Goal: Transaction & Acquisition: Obtain resource

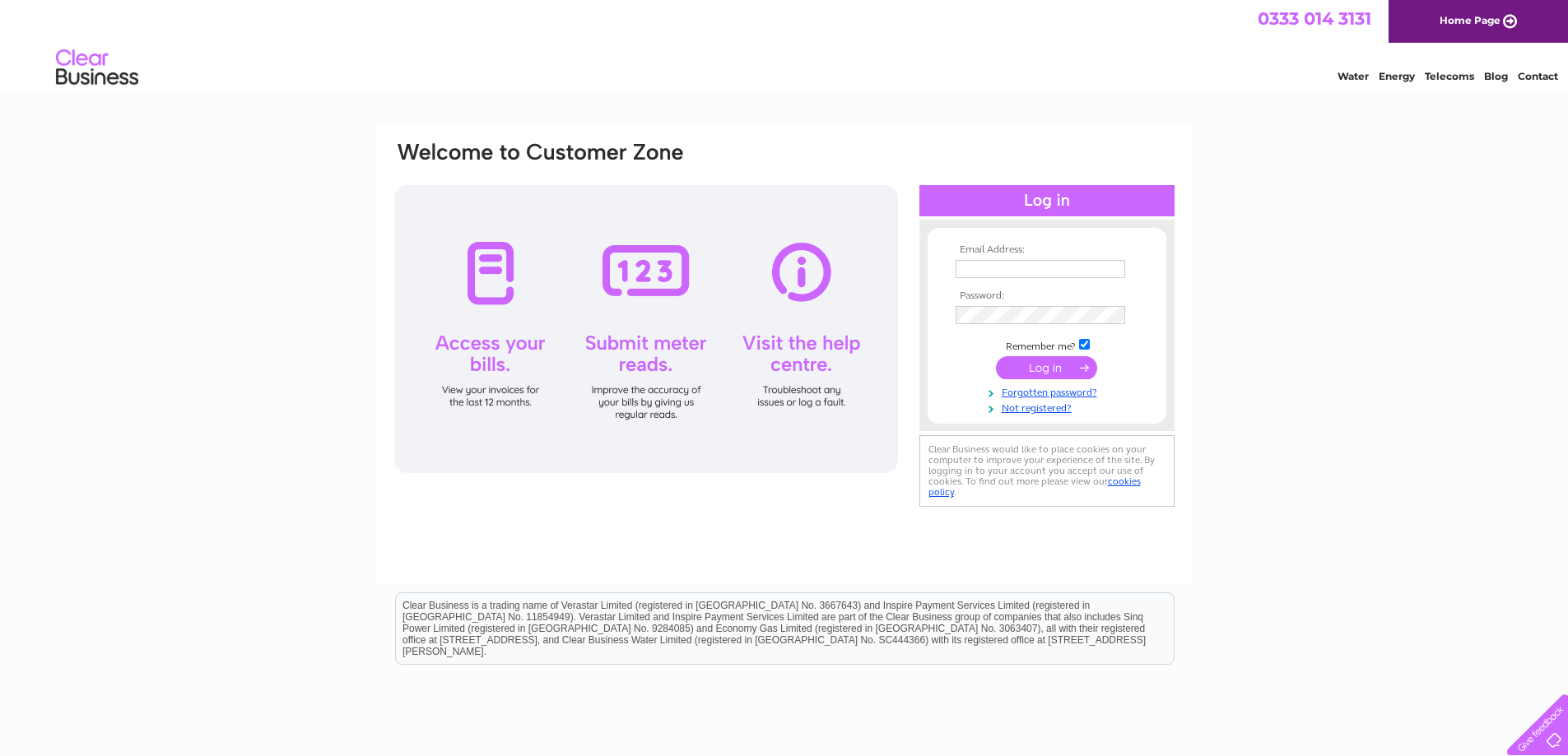
type input "cdscltd@aol.com"
click at [1074, 362] on input "submit" at bounding box center [1046, 367] width 101 height 23
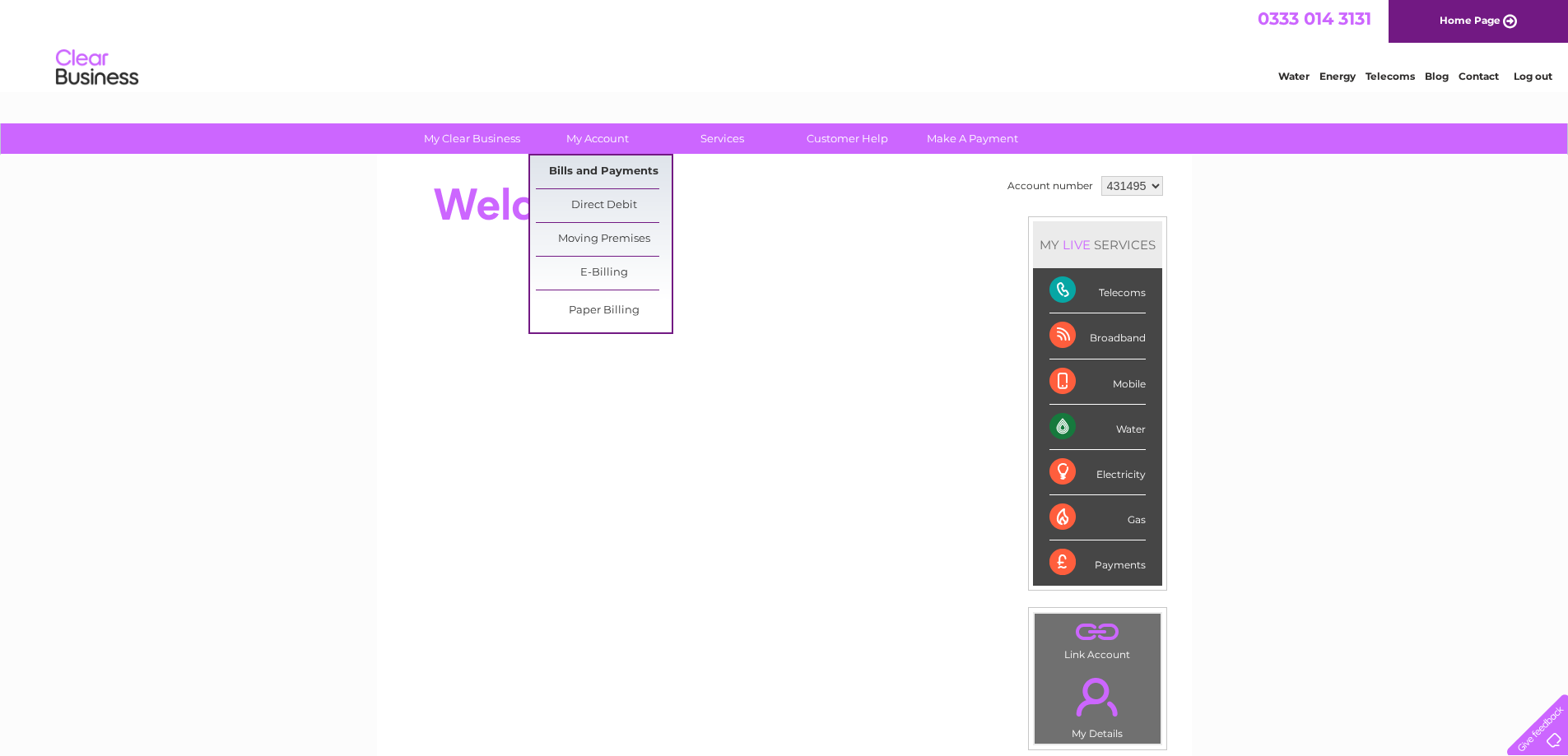
click at [605, 176] on link "Bills and Payments" at bounding box center [604, 171] width 136 height 33
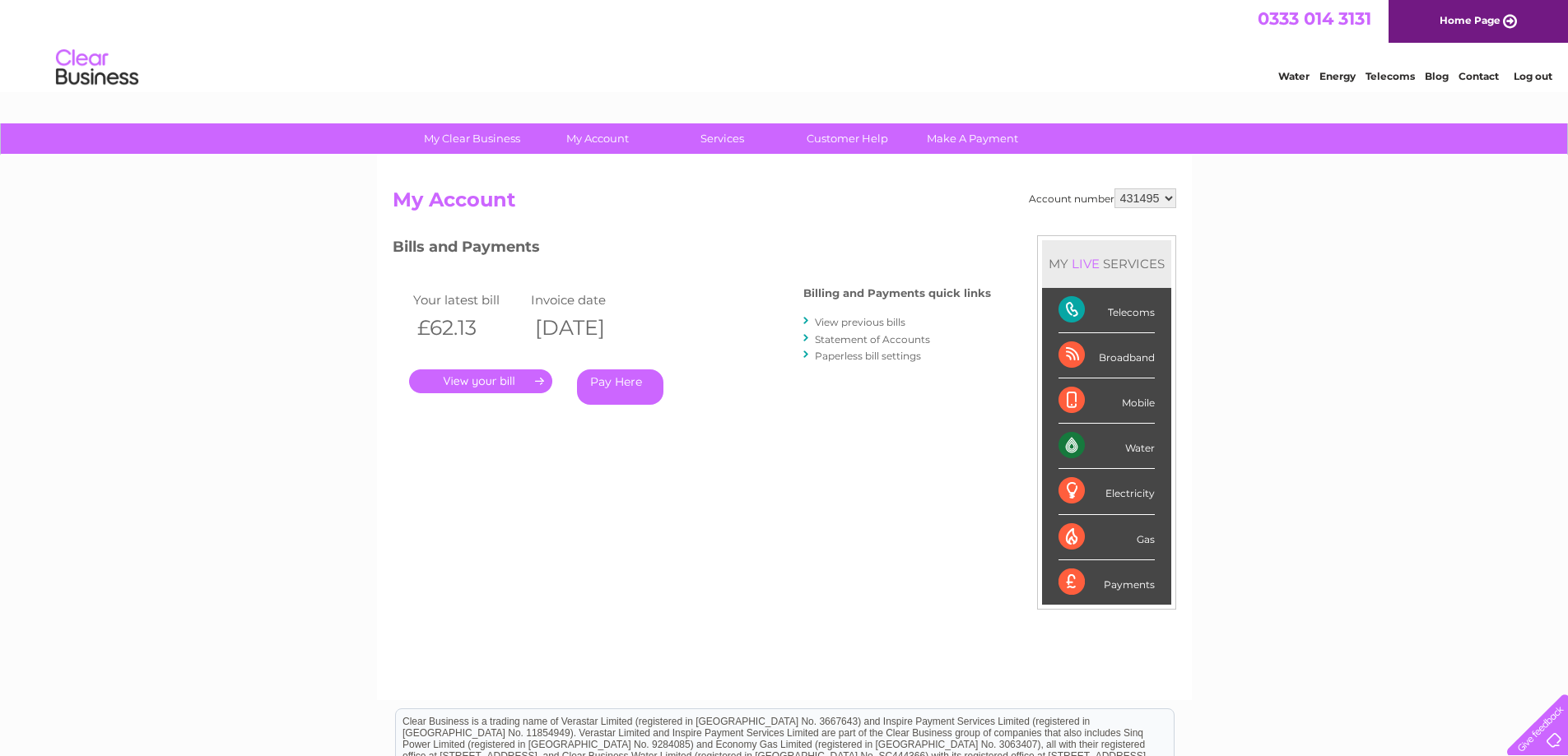
click at [487, 384] on link "." at bounding box center [480, 381] width 143 height 24
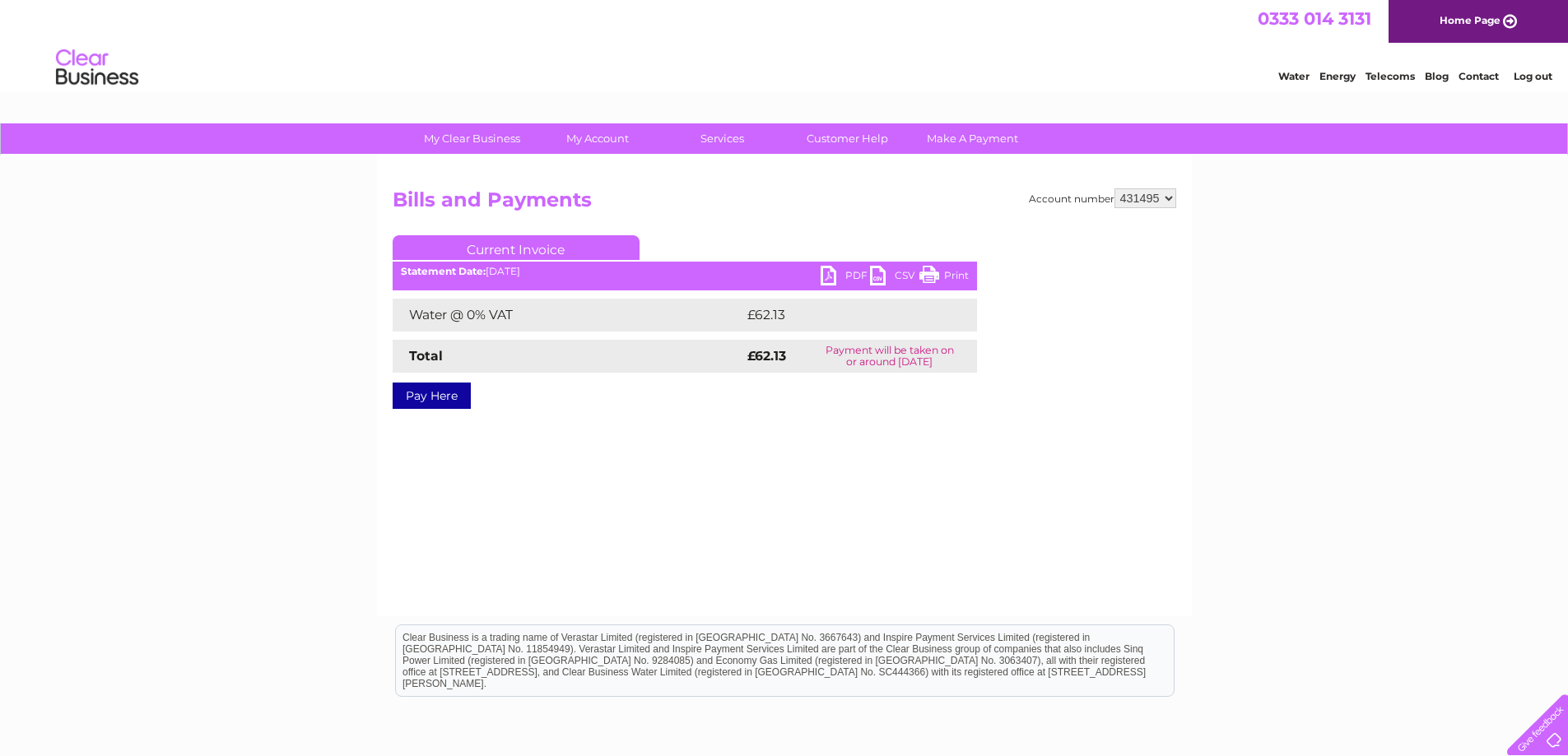
click at [846, 270] on link "PDF" at bounding box center [845, 278] width 49 height 24
click at [1531, 78] on link "Log out" at bounding box center [1533, 76] width 39 height 13
